Goal: Transaction & Acquisition: Purchase product/service

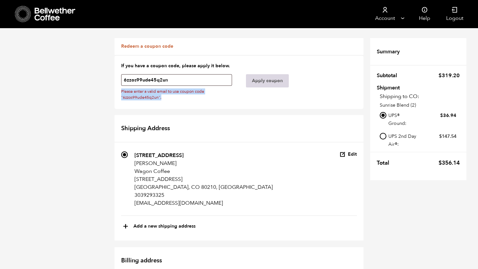
click at [268, 78] on button "Apply coupon" at bounding box center [267, 80] width 43 height 13
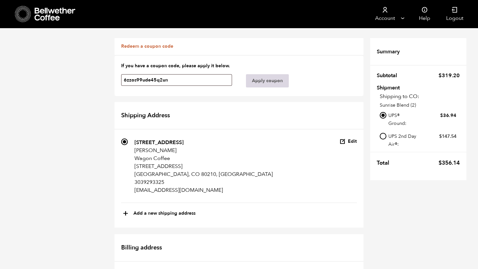
click at [255, 76] on button "Apply coupon" at bounding box center [267, 80] width 43 height 13
click at [265, 80] on button "Apply coupon" at bounding box center [267, 80] width 43 height 13
click at [148, 79] on input "6zzos99ude45q2un" at bounding box center [176, 80] width 111 height 12
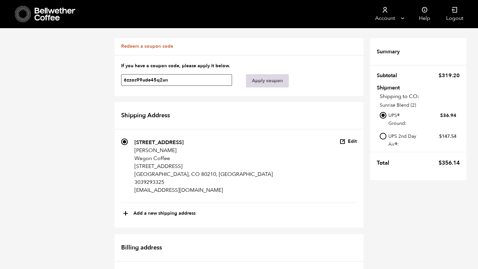
click at [275, 78] on button "Apply coupon" at bounding box center [267, 80] width 43 height 13
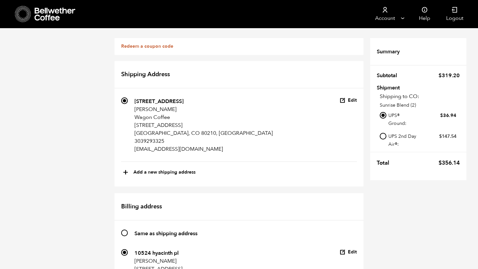
click at [154, 47] on link "Redeem a coupon code" at bounding box center [147, 46] width 52 height 6
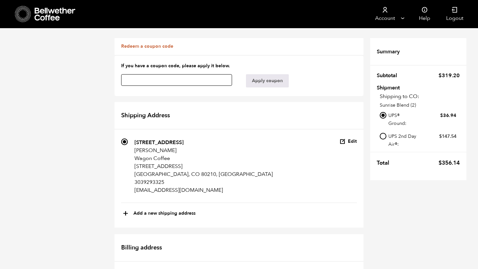
click at [160, 79] on input "text" at bounding box center [176, 80] width 111 height 12
paste input "6zzos99ude45q2un"
type input "6zzos99ude45q2un"
click at [246, 74] on button "Apply coupon" at bounding box center [267, 80] width 43 height 13
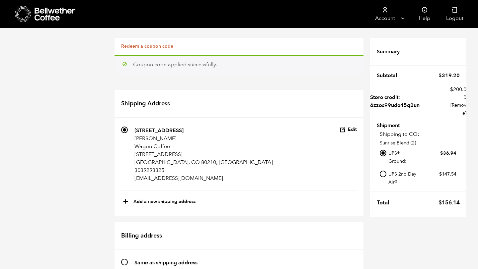
scroll to position [120, 0]
click at [123, 259] on input "Same as shipping address" at bounding box center [124, 262] width 7 height 7
radio input "true"
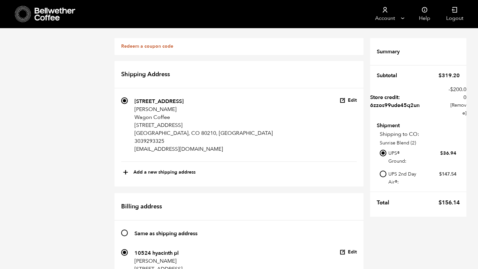
scroll to position [155, 0]
click at [349, 250] on button "Edit" at bounding box center [348, 253] width 17 height 6
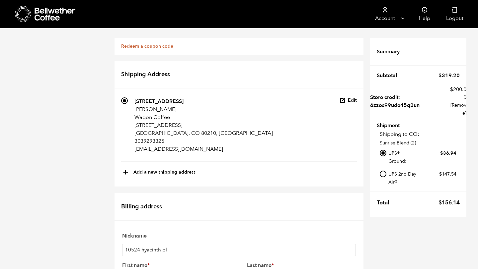
scroll to position [311, 0]
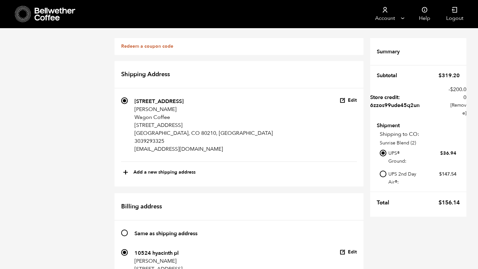
scroll to position [358, 0]
